Goal: Navigation & Orientation: Find specific page/section

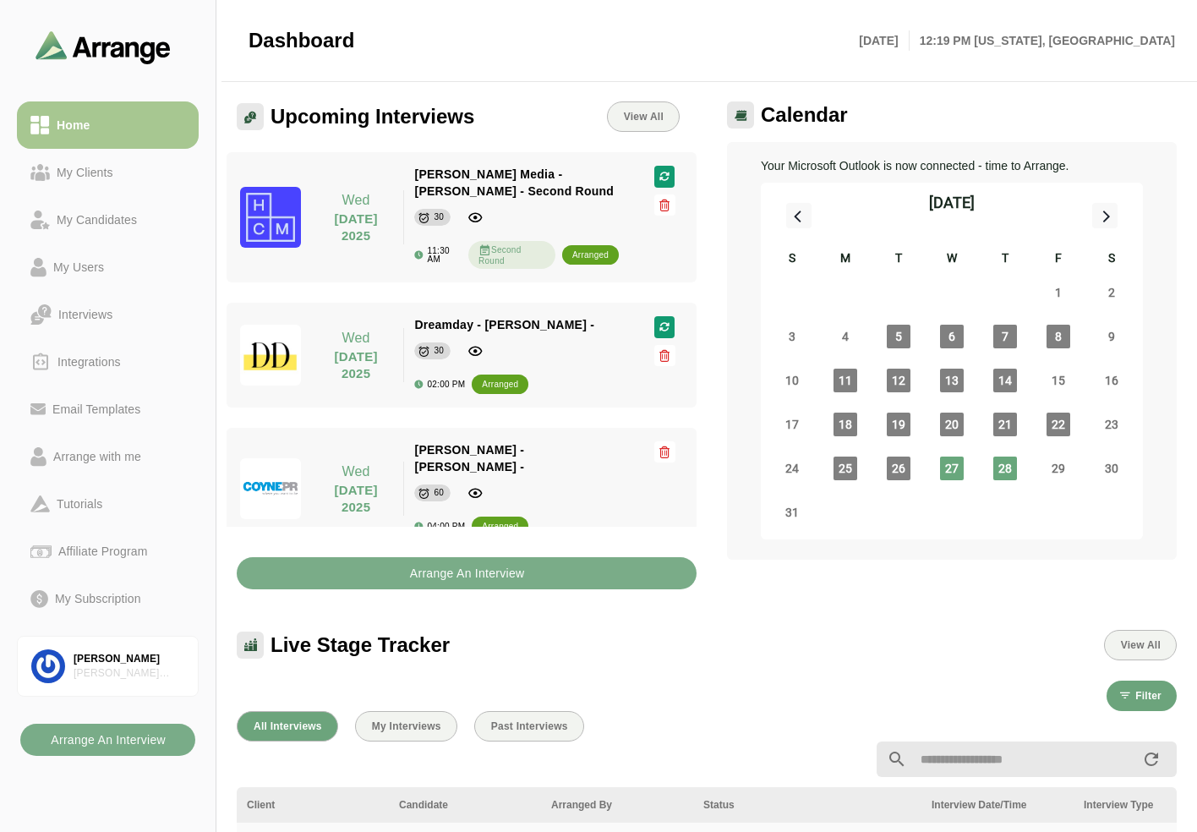
click at [81, 166] on div "My Clients" at bounding box center [85, 172] width 70 height 20
click at [112, 123] on div "Home" at bounding box center [107, 125] width 155 height 20
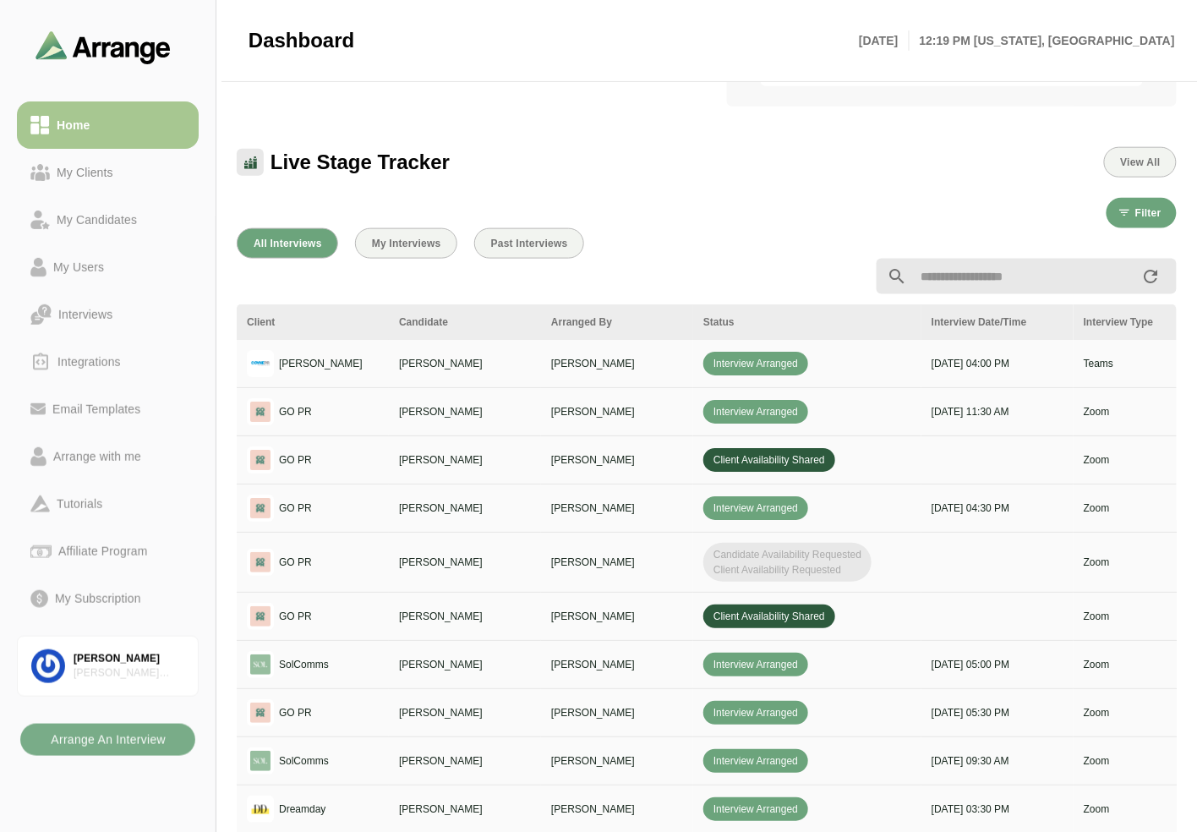
scroll to position [469, 0]
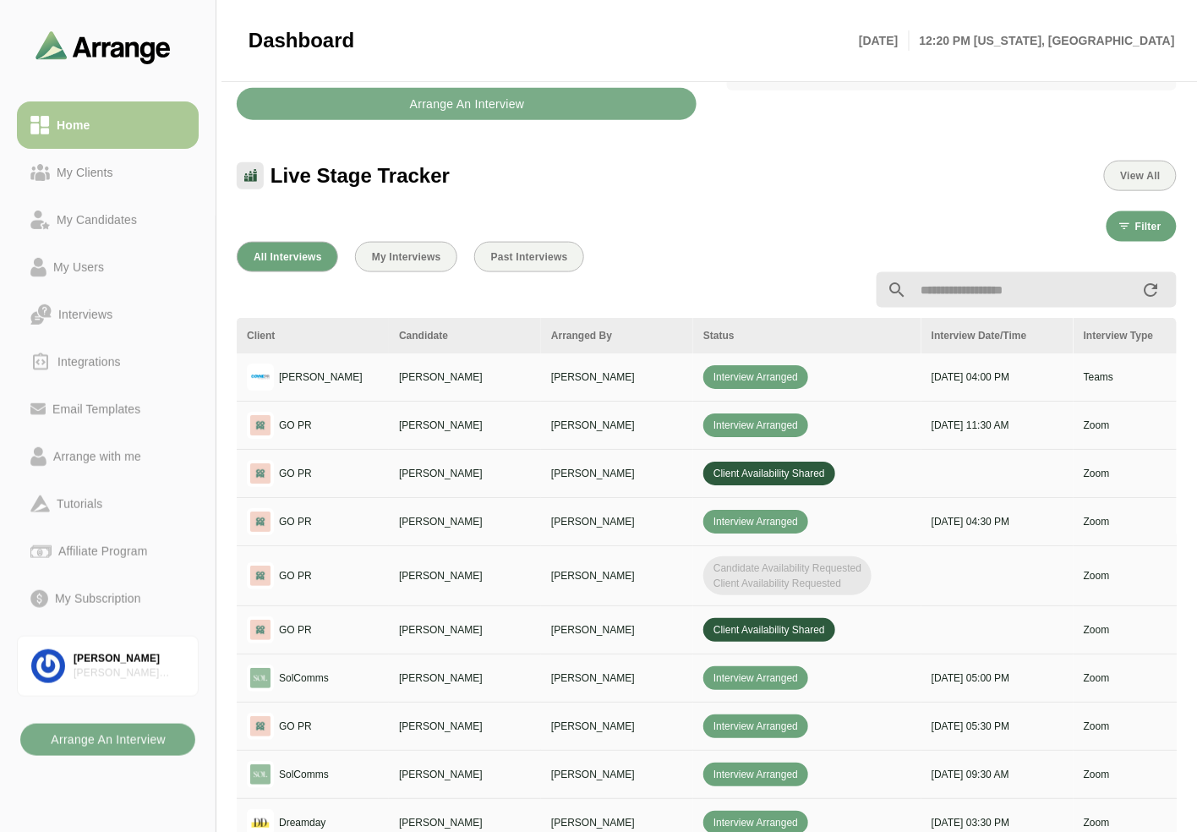
click at [64, 162] on div "My Clients" at bounding box center [85, 172] width 70 height 20
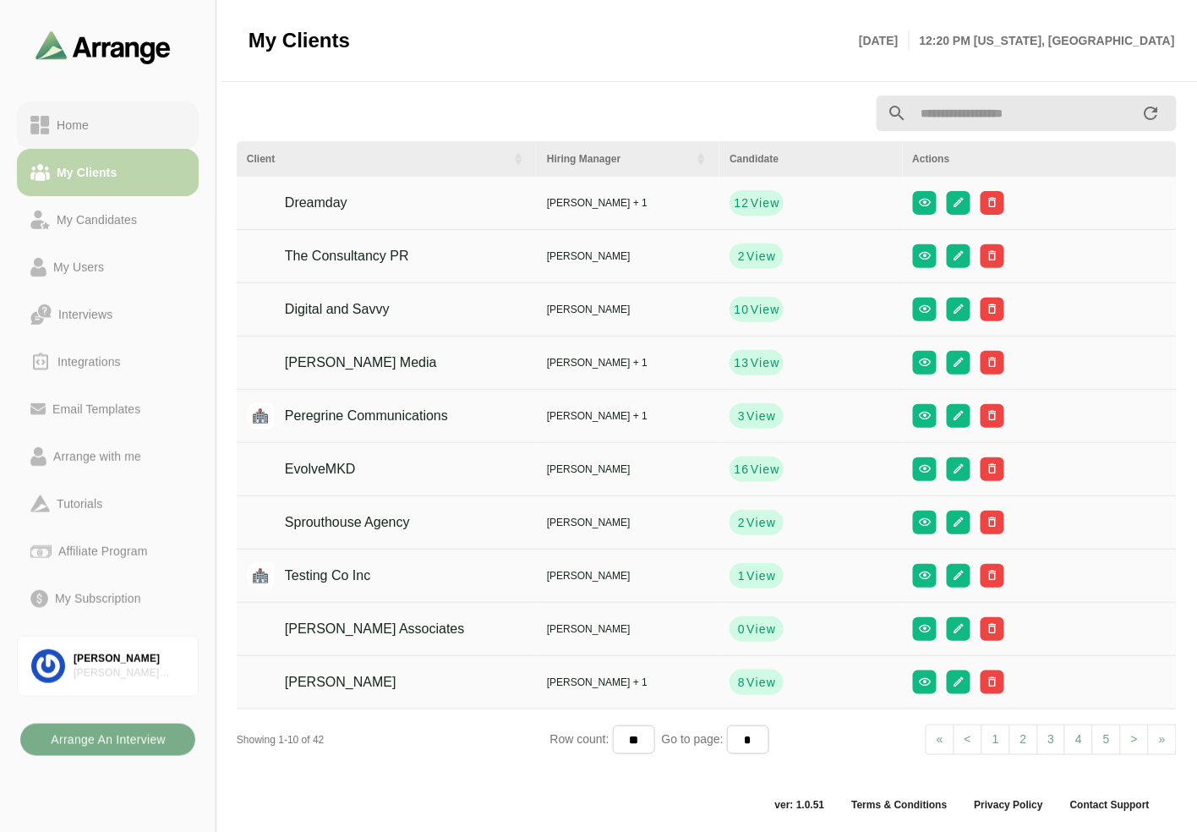
scroll to position [5, 0]
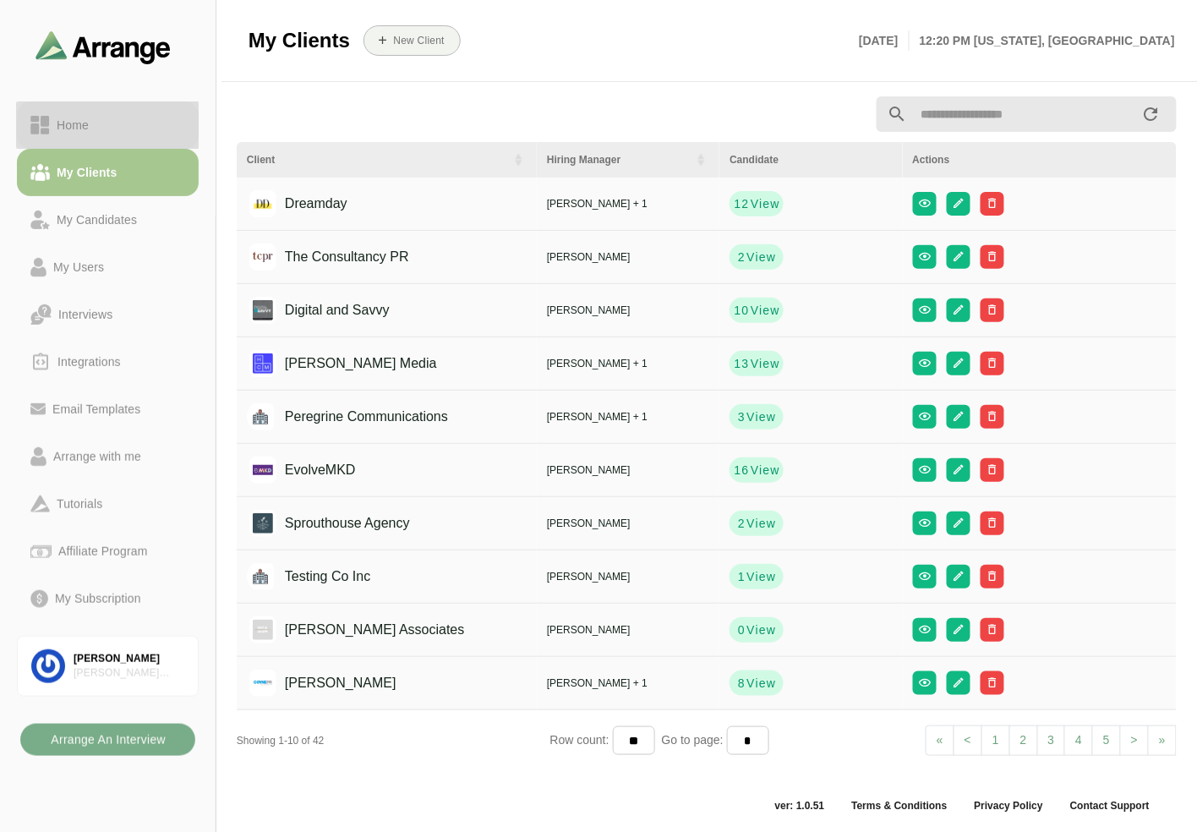
click at [88, 121] on div "Home" at bounding box center [73, 125] width 46 height 20
